Goal: Task Accomplishment & Management: Manage account settings

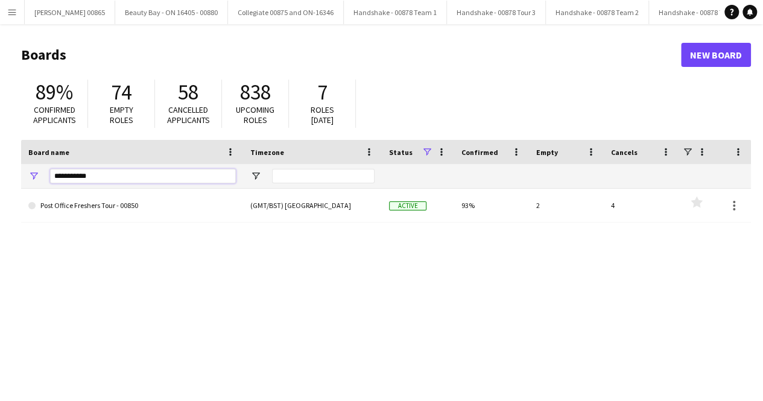
click at [150, 177] on input "**********" at bounding box center [143, 176] width 186 height 14
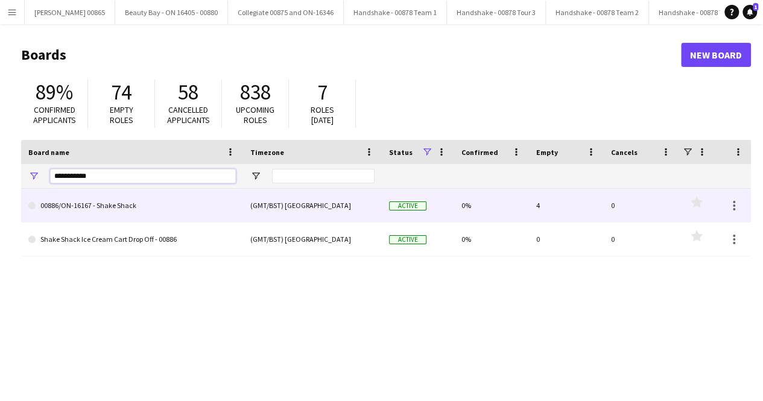
type input "**********"
click at [138, 205] on link "00886/ON-16167 - Shake Shack" at bounding box center [131, 206] width 207 height 34
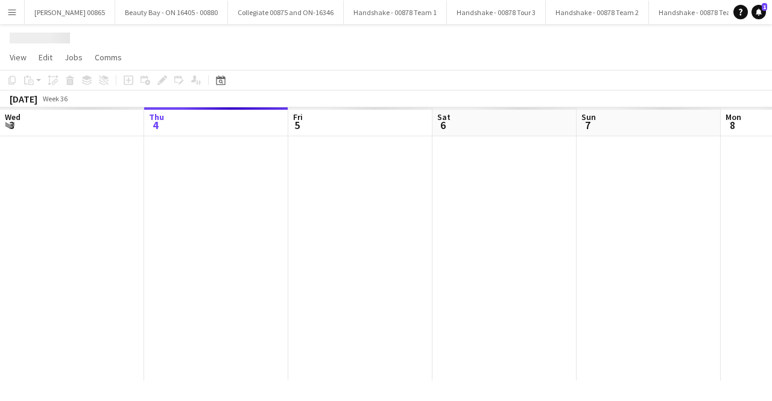
scroll to position [0, 1078]
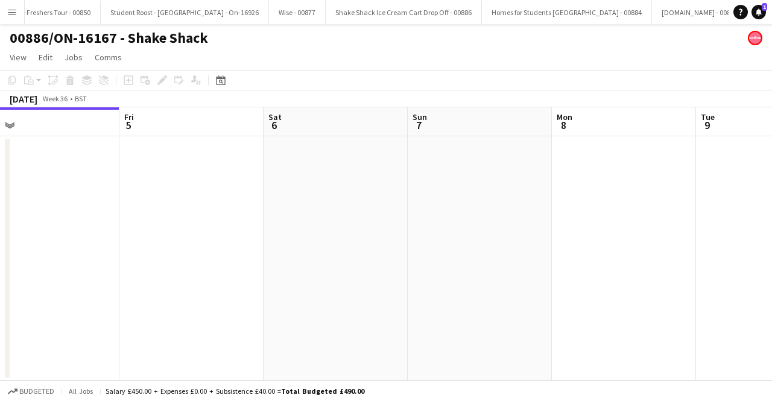
drag, startPoint x: 542, startPoint y: 215, endPoint x: 82, endPoint y: 226, distance: 459.7
click at [82, 226] on app-calendar-viewport "Mon 1 Tue 2 Wed 3 Thu 4 Fri 5 Sat 6 Sun 7 Mon 8 Tue 9 Wed 10 Thu 11" at bounding box center [386, 243] width 772 height 273
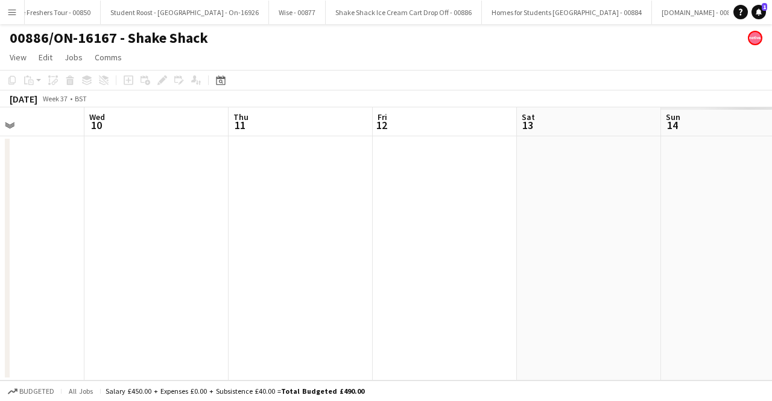
drag, startPoint x: 621, startPoint y: 219, endPoint x: 439, endPoint y: 270, distance: 189.1
click at [157, 266] on app-calendar-viewport "Sun 7 Mon 8 Tue 9 Wed 10 Thu 11 Fri 12 Sat 13 Sun 14 Mon 15 Tue 16 Wed 17" at bounding box center [386, 243] width 772 height 273
drag, startPoint x: 404, startPoint y: 286, endPoint x: 159, endPoint y: 321, distance: 248.0
click at [159, 321] on app-calendar-viewport "Sun 7 Mon 8 Tue 9 Wed 10 Thu 11 Fri 12 Sat 13 Sun 14 Mon 15 0/2 2 Jobs Tue 16 0…" at bounding box center [386, 243] width 772 height 273
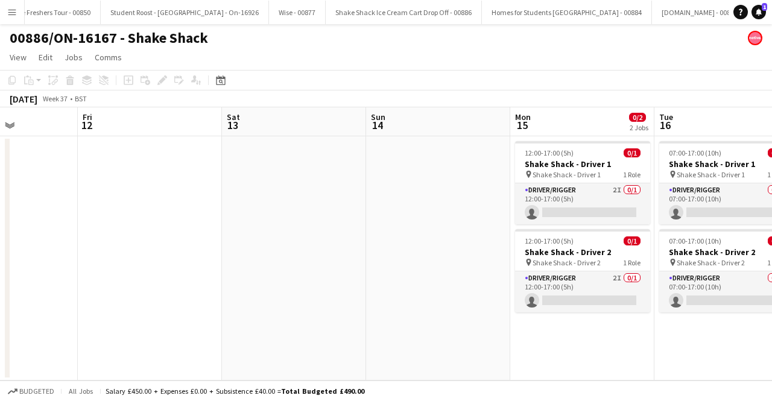
scroll to position [0, 399]
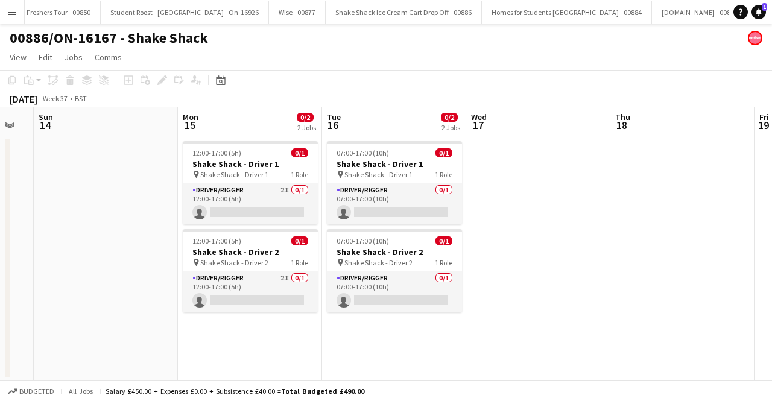
drag, startPoint x: 608, startPoint y: 282, endPoint x: 395, endPoint y: 308, distance: 214.6
click at [395, 308] on app-calendar-viewport "Thu 11 Fri 12 Sat 13 Sun 14 Mon 15 0/2 2 Jobs Tue 16 0/2 2 Jobs Wed 17 Thu 18 F…" at bounding box center [386, 243] width 772 height 273
click at [248, 174] on span "Shake Shack - Driver 1" at bounding box center [234, 174] width 68 height 9
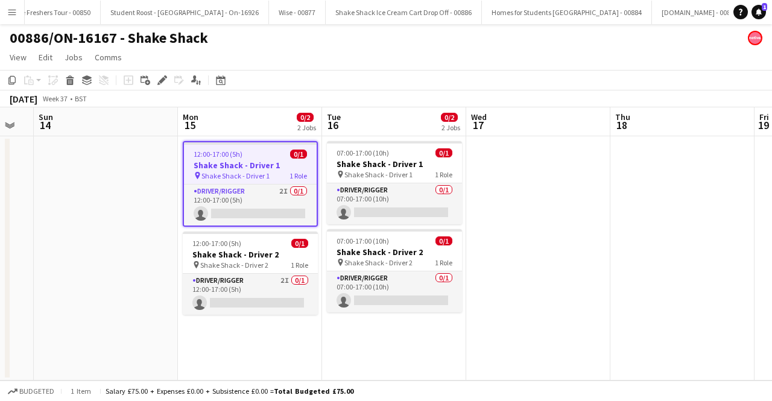
click at [250, 168] on h3 "Shake Shack - Driver 1" at bounding box center [250, 165] width 133 height 11
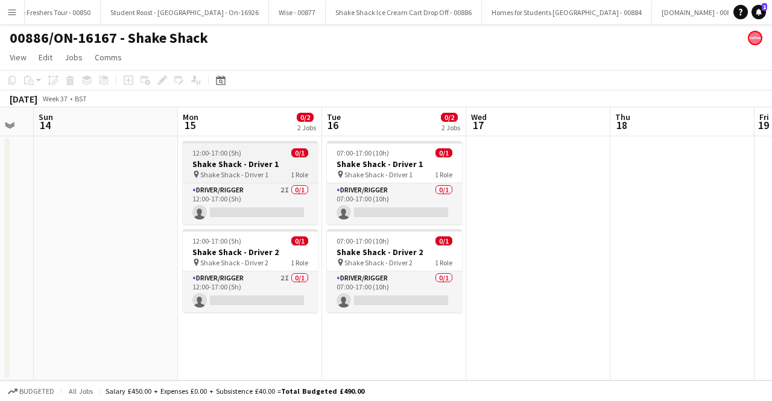
click at [250, 168] on h3 "Shake Shack - Driver 1" at bounding box center [250, 164] width 135 height 11
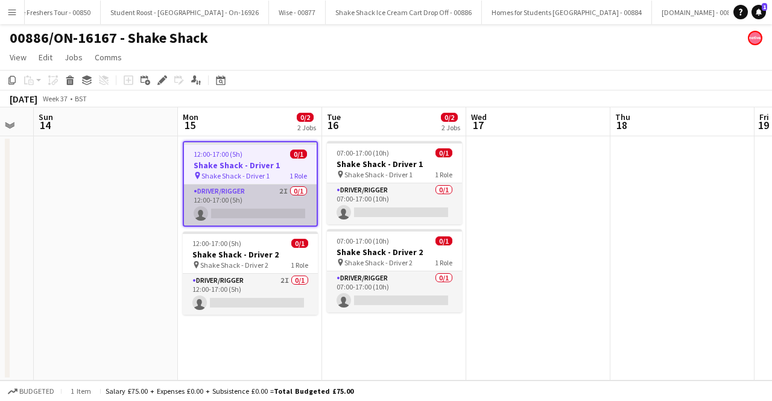
click at [272, 209] on app-card-role "Driver/Rigger 2I 0/1 12:00-17:00 (5h) single-neutral-actions" at bounding box center [250, 205] width 133 height 41
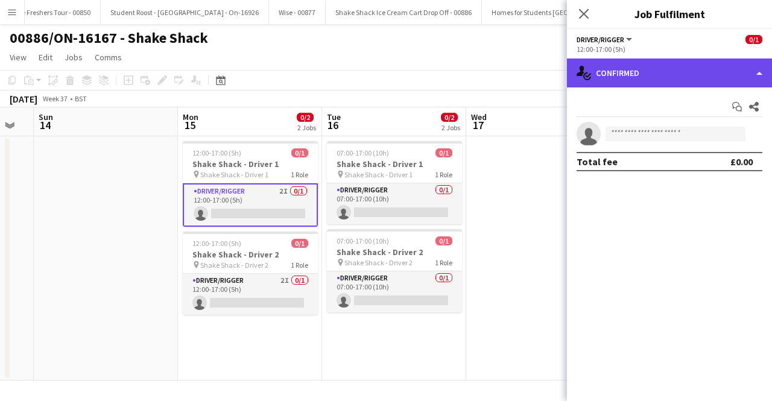
click at [648, 71] on div "single-neutral-actions-check-2 Confirmed" at bounding box center [669, 73] width 205 height 29
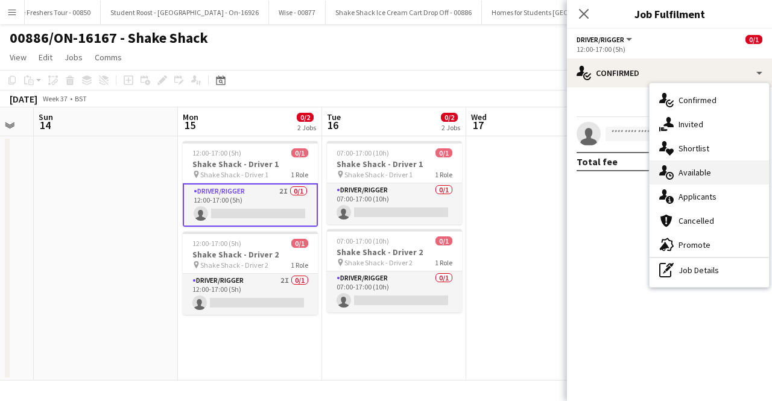
click at [674, 174] on div "single-neutral-actions-upload Available" at bounding box center [709, 172] width 119 height 24
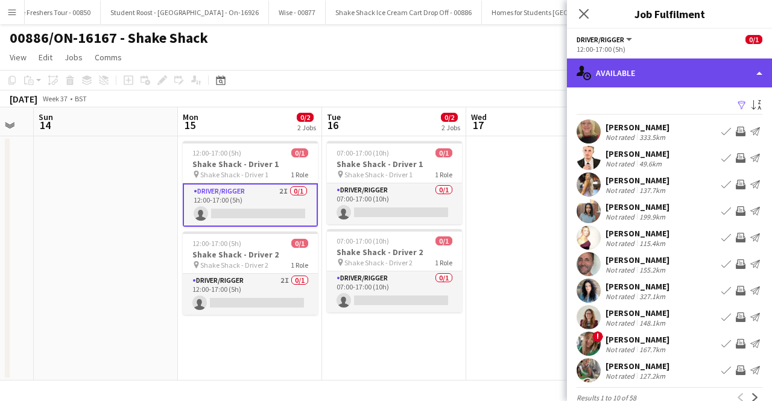
click at [626, 80] on div "single-neutral-actions-upload Available" at bounding box center [669, 73] width 205 height 29
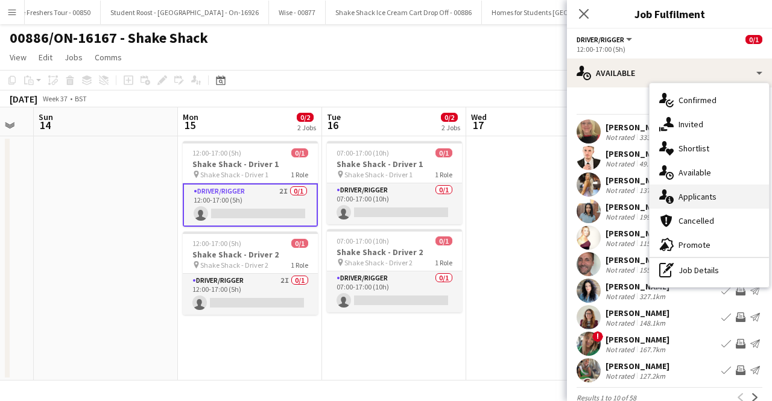
click at [680, 204] on div "single-neutral-actions-information Applicants" at bounding box center [709, 197] width 119 height 24
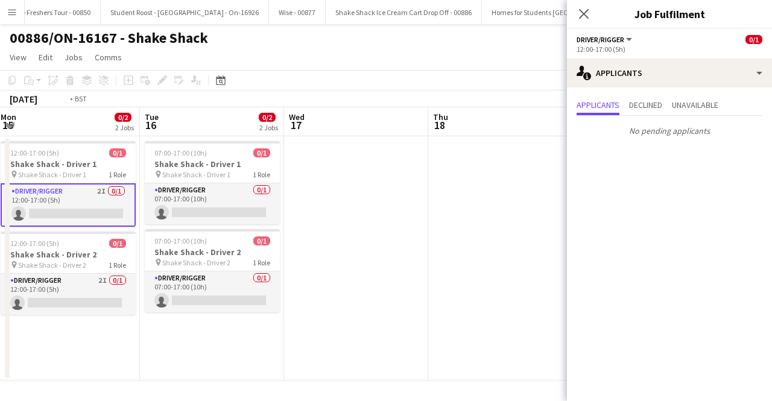
drag, startPoint x: 501, startPoint y: 197, endPoint x: 304, endPoint y: 201, distance: 196.7
click at [306, 200] on app-calendar-viewport "Thu 11 Fri 12 Sat 13 Sun 14 Mon 15 0/2 2 Jobs Tue 16 0/2 2 Jobs Wed 17 Thu 18 F…" at bounding box center [386, 243] width 772 height 273
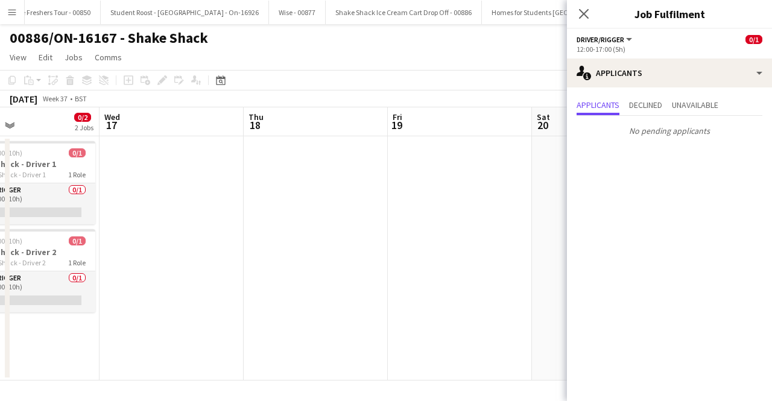
drag, startPoint x: 433, startPoint y: 203, endPoint x: 255, endPoint y: 201, distance: 178.5
click at [255, 201] on app-calendar-viewport "Sat 13 Sun 14 Mon 15 0/2 2 Jobs Tue 16 0/2 2 Jobs Wed 17 Thu 18 Fri 19 Sat 20 S…" at bounding box center [386, 243] width 772 height 273
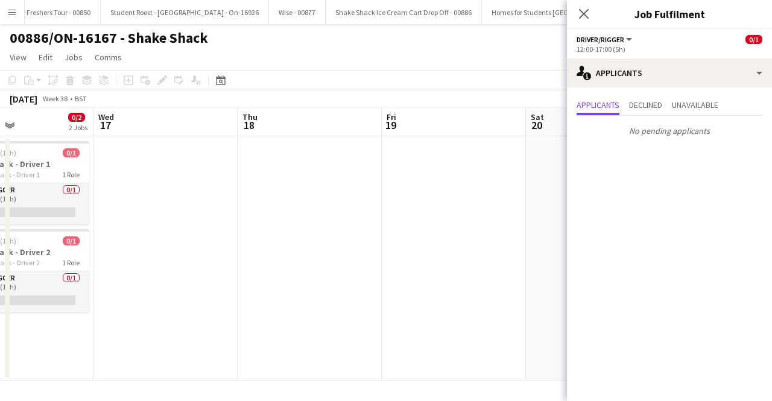
drag, startPoint x: 440, startPoint y: 201, endPoint x: 244, endPoint y: 201, distance: 196.6
click at [244, 201] on app-calendar-viewport "Sat 13 Sun 14 Mon 15 0/2 2 Jobs Tue 16 0/2 2 Jobs Wed 17 Thu 18 Fri 19 Sat 20 S…" at bounding box center [386, 243] width 772 height 273
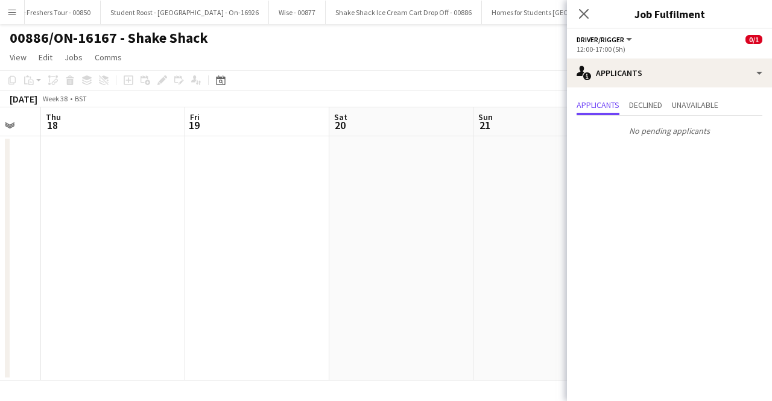
drag, startPoint x: 222, startPoint y: 220, endPoint x: 214, endPoint y: 221, distance: 7.9
click at [214, 221] on app-calendar-viewport "Mon 15 0/2 2 Jobs Tue 16 0/2 2 Jobs Wed 17 Thu 18 Fri 19 Sat 20 Sun 21 Mon 22 T…" at bounding box center [386, 243] width 772 height 273
drag, startPoint x: 312, startPoint y: 229, endPoint x: 257, endPoint y: 233, distance: 55.6
click at [229, 233] on app-calendar-viewport "Wed 17 Thu 18 Fri 19 Sat 20 Sun 21 Mon 22 Tue 23 Wed 24 Thu 25 Fri 26 Sat 27" at bounding box center [386, 243] width 772 height 273
drag, startPoint x: 387, startPoint y: 232, endPoint x: 182, endPoint y: 245, distance: 204.9
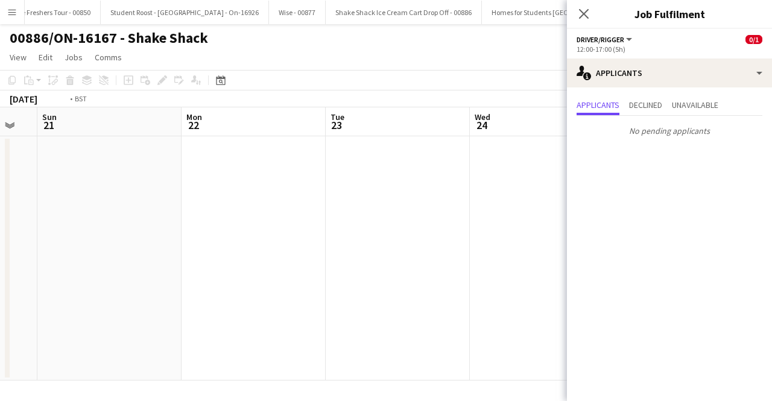
click at [182, 245] on app-calendar-viewport "Wed 17 Thu 18 Fri 19 Sat 20 Sun 21 Mon 22 Tue 23 Wed 24 Thu 25 Fri 26 Sat 27" at bounding box center [386, 243] width 772 height 273
click at [178, 258] on app-calendar-viewport "Fri 19 Sat 20 Sun 21 Mon 22 Tue 23 Wed 24 Thu 25 Fri 26 Sat 27 Sun 28 Mon 29" at bounding box center [386, 243] width 772 height 273
drag, startPoint x: 279, startPoint y: 270, endPoint x: 193, endPoint y: 277, distance: 85.9
click at [193, 277] on app-calendar-viewport "Sun 21 Mon 22 Tue 23 Wed 24 Thu 25 Fri 26 Sat 27 Sun 28 Mon 29 Tue 30 Wed 1" at bounding box center [386, 243] width 772 height 273
drag, startPoint x: 388, startPoint y: 261, endPoint x: 166, endPoint y: 286, distance: 223.5
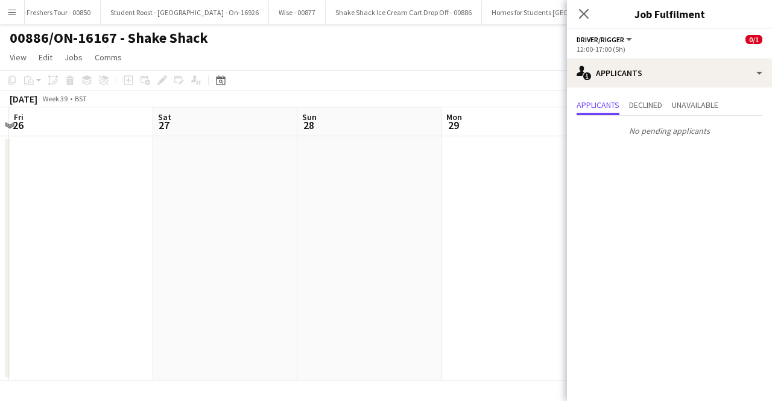
click at [166, 286] on app-calendar-viewport "Tue 23 Wed 24 Thu 25 Fri 26 Sat 27 Sun 28 Mon 29 Tue 30 Wed 1 Thu 2 Fri 3" at bounding box center [386, 243] width 772 height 273
click at [82, 284] on app-calendar-viewport "Thu 25 Fri 26 Sat 27 Sun 28 Mon 29 Tue 30 Wed 1 Thu 2 Fri 3 Sat 4 Sun 5" at bounding box center [386, 243] width 772 height 273
drag, startPoint x: 310, startPoint y: 283, endPoint x: 384, endPoint y: 298, distance: 75.0
click at [172, 298] on app-calendar-viewport "Sat 27 Sun 28 Mon 29 Tue 30 Wed 1 Thu 2 Fri 3 Sat 4 Sun 5 Mon 6 Tue 7" at bounding box center [386, 243] width 772 height 273
drag, startPoint x: 187, startPoint y: 311, endPoint x: 159, endPoint y: 314, distance: 28.6
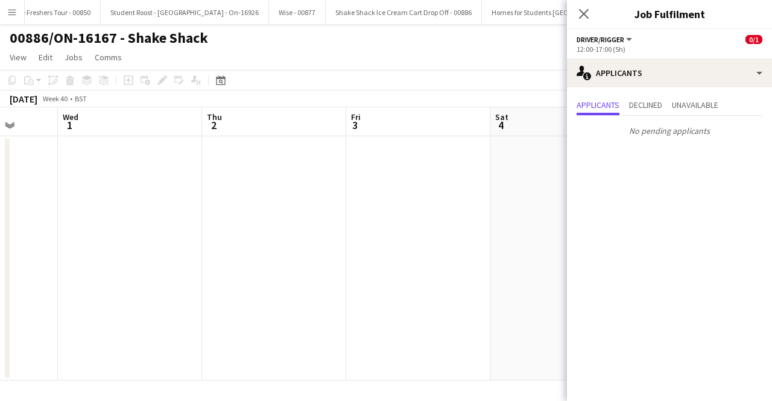
click at [159, 314] on app-calendar-viewport "Sat 27 Sun 28 Mon 29 Tue 30 Wed 1 Thu 2 Fri 3 Sat 4 Sun 5 Mon 6 Tue 7" at bounding box center [386, 243] width 772 height 273
drag, startPoint x: 357, startPoint y: 297, endPoint x: 166, endPoint y: 323, distance: 192.3
click at [166, 323] on app-calendar-viewport "Wed 1 Thu 2 Fri 3 Sat 4 Sun 5 Mon 6 Tue 7 Wed 8 Thu 9 Fri 10 Sat 11" at bounding box center [386, 243] width 772 height 273
click at [142, 336] on app-calendar-viewport "Wed 1 Thu 2 Fri 3 Sat 4 Sun 5 Mon 6 Tue 7 Wed 8 Thu 9 Fri 10 Sat 11" at bounding box center [386, 243] width 772 height 273
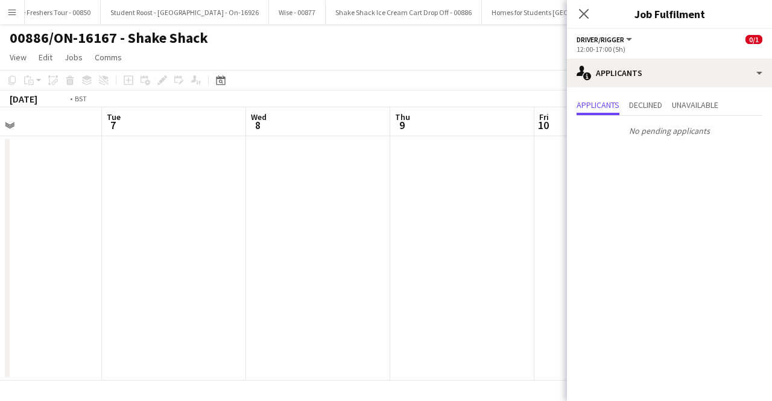
scroll to position [0, 269]
drag, startPoint x: 328, startPoint y: 271, endPoint x: 627, endPoint y: 223, distance: 302.5
click at [627, 223] on body "Menu Boards Boards Boards All jobs Status Workforce Workforce My Workforce Recr…" at bounding box center [386, 200] width 772 height 401
click at [578, 8] on app-icon "Close pop-in" at bounding box center [583, 13] width 17 height 17
